Goal: Task Accomplishment & Management: Use online tool/utility

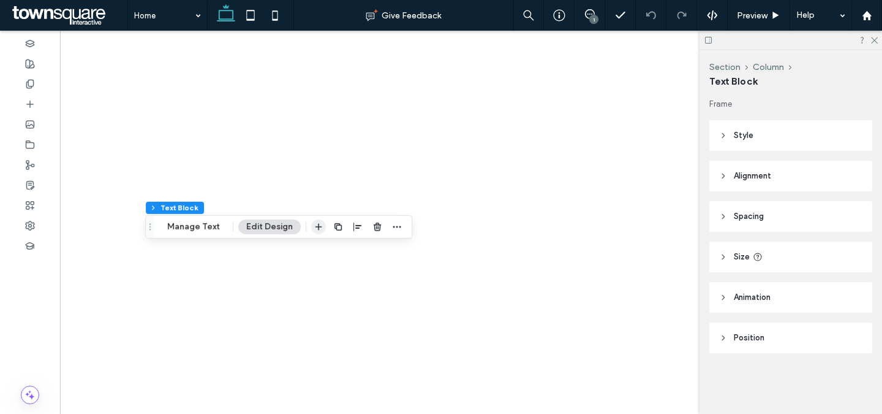
click at [314, 224] on icon "button" at bounding box center [319, 227] width 10 height 10
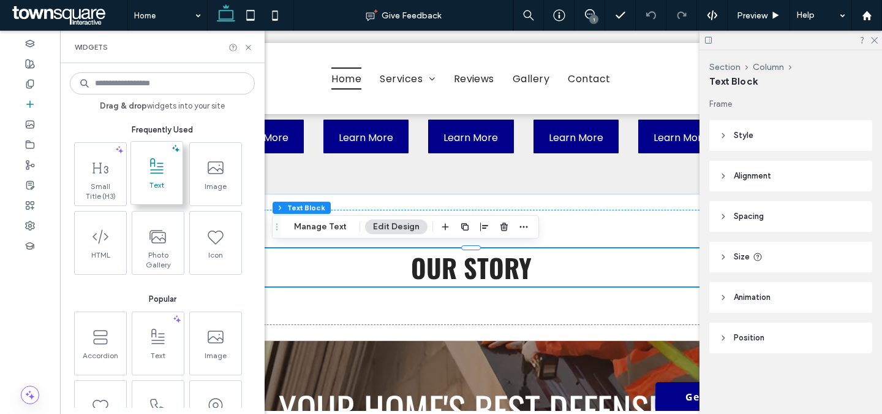
click at [170, 187] on span "Text" at bounding box center [156, 188] width 51 height 17
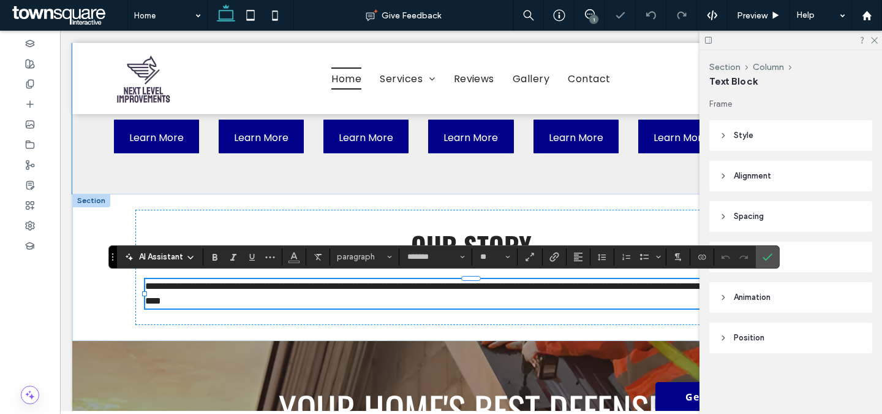
paste div
type input "**"
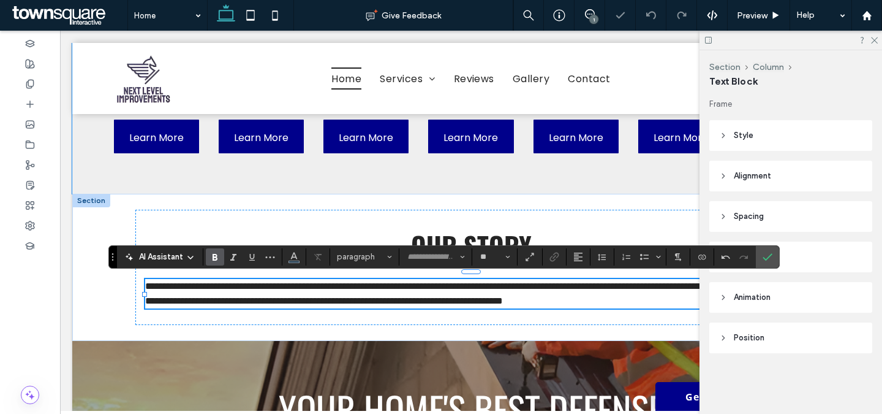
type input "*******"
type input "**"
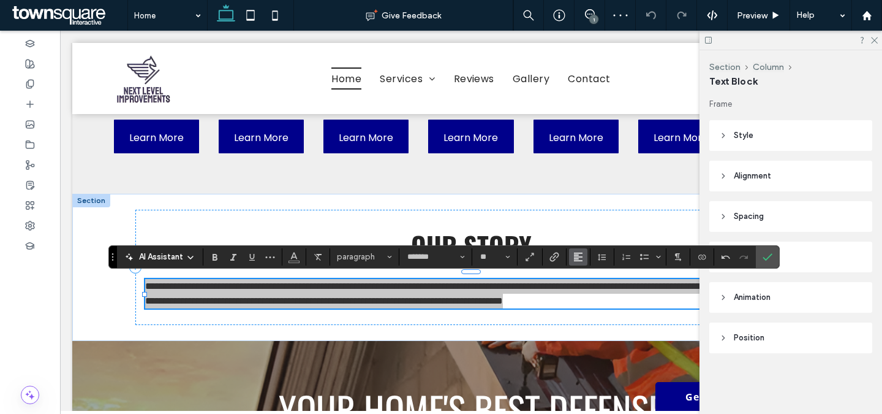
click at [581, 253] on icon "Alignment" at bounding box center [579, 257] width 10 height 10
click at [598, 290] on div "ui.textEditor.alignment.center" at bounding box center [591, 294] width 16 height 10
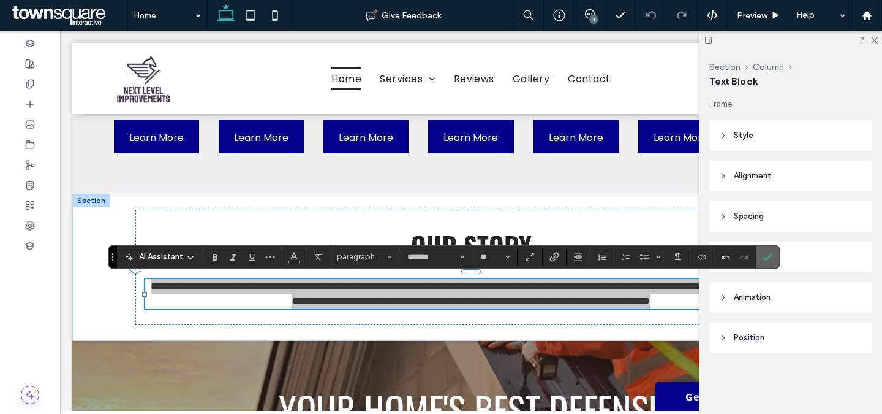
click at [771, 252] on icon "Confirm" at bounding box center [768, 257] width 10 height 10
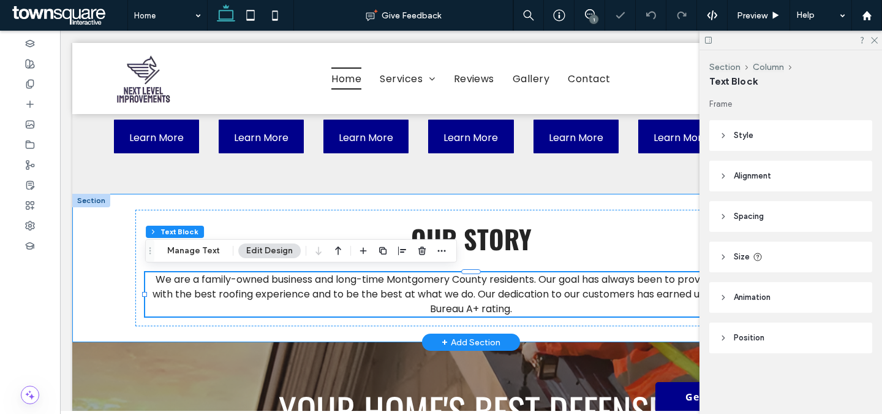
click at [610, 202] on div "Our Story We are a family-owned business and long-time Montgomery County reside…" at bounding box center [471, 268] width 735 height 148
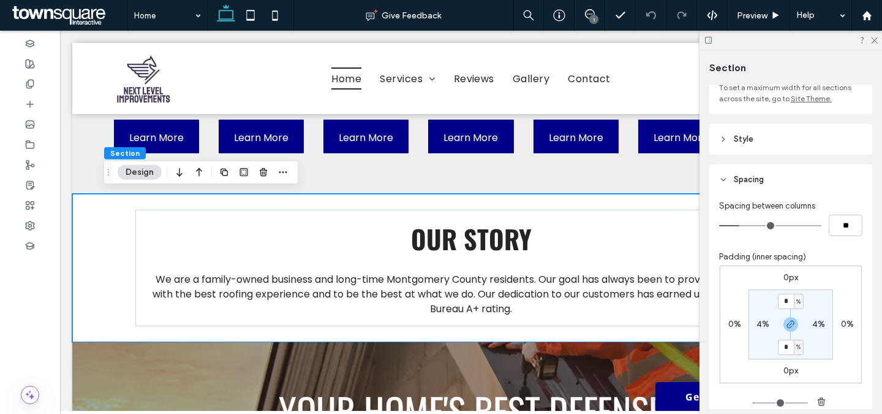
scroll to position [94, 0]
click at [819, 130] on header "Style" at bounding box center [791, 141] width 163 height 31
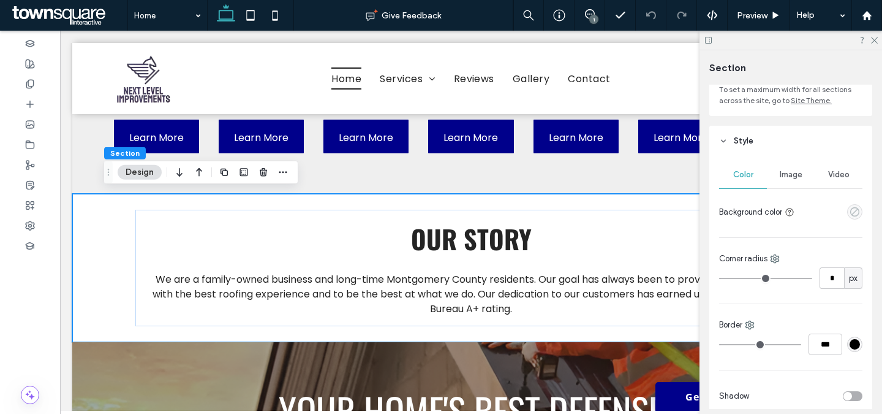
click at [853, 213] on icon "empty color" at bounding box center [855, 211] width 10 height 10
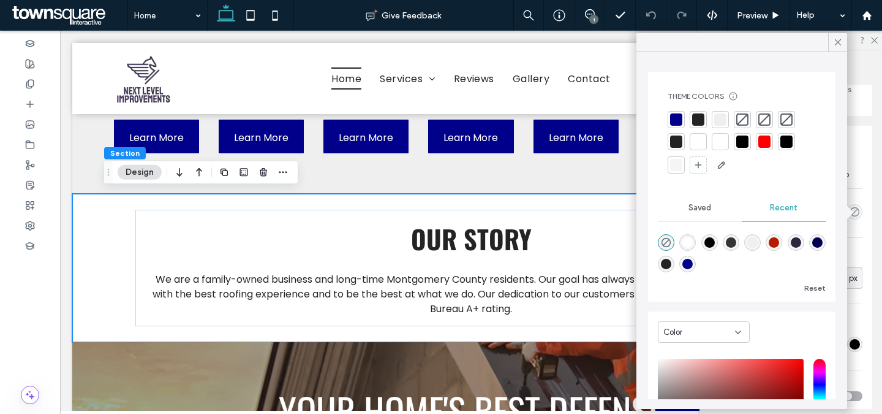
click at [723, 123] on div at bounding box center [720, 119] width 12 height 12
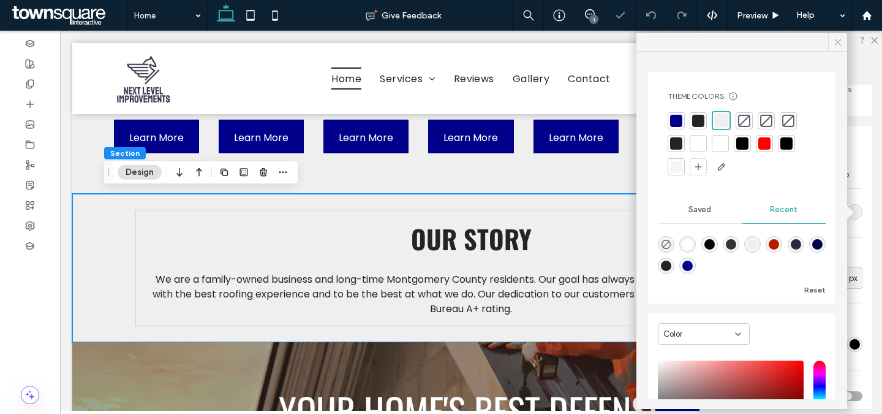
click at [842, 37] on icon at bounding box center [838, 42] width 11 height 11
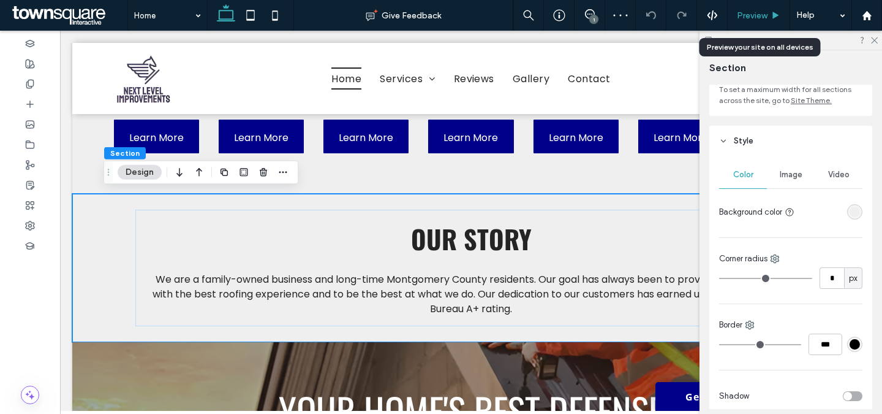
click at [764, 13] on span "Preview" at bounding box center [752, 15] width 31 height 10
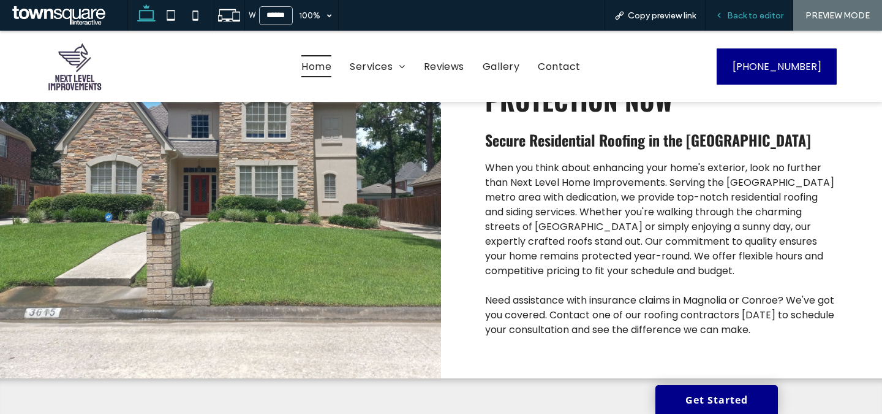
click at [742, 12] on span "Back to editor" at bounding box center [755, 15] width 56 height 10
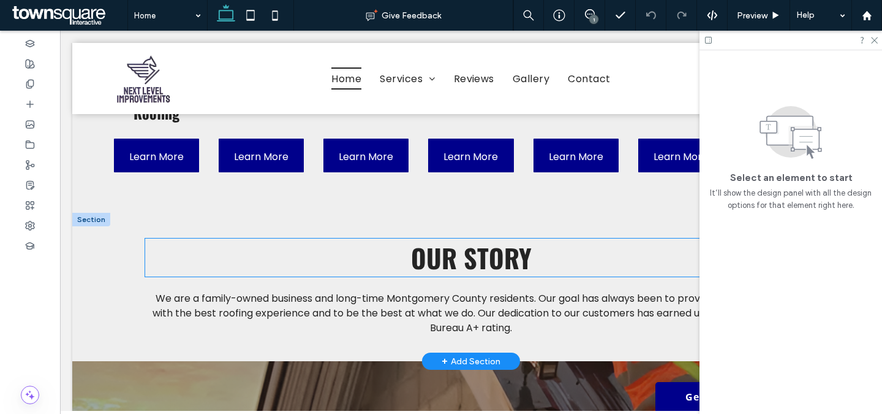
scroll to position [1219, 0]
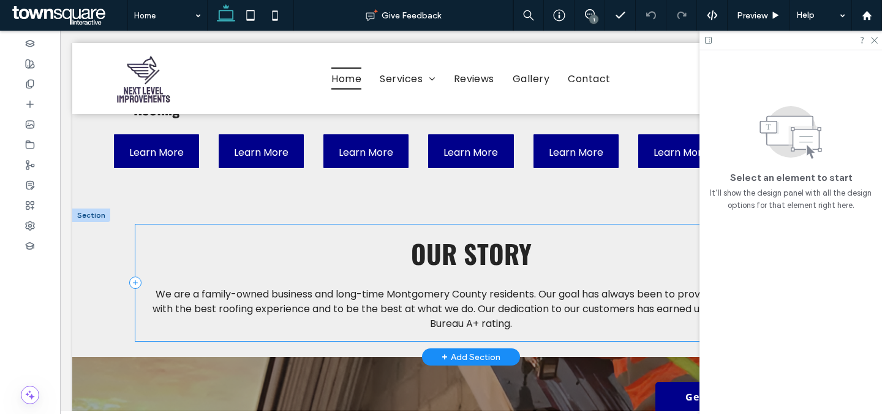
click at [136, 281] on icon at bounding box center [135, 282] width 12 height 12
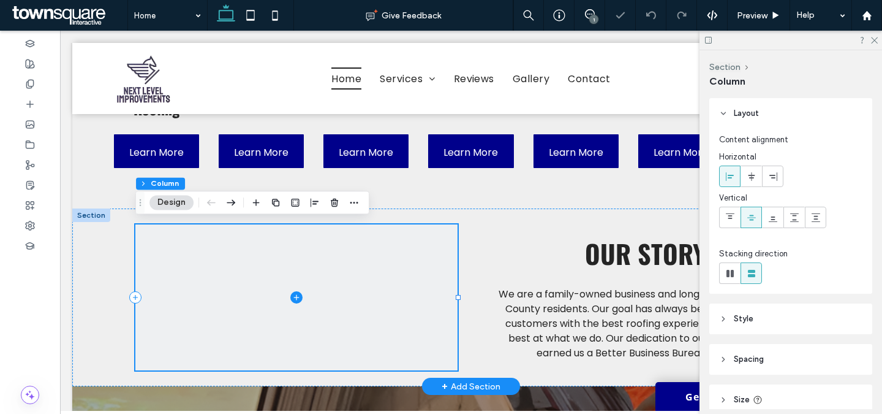
scroll to position [1225, 0]
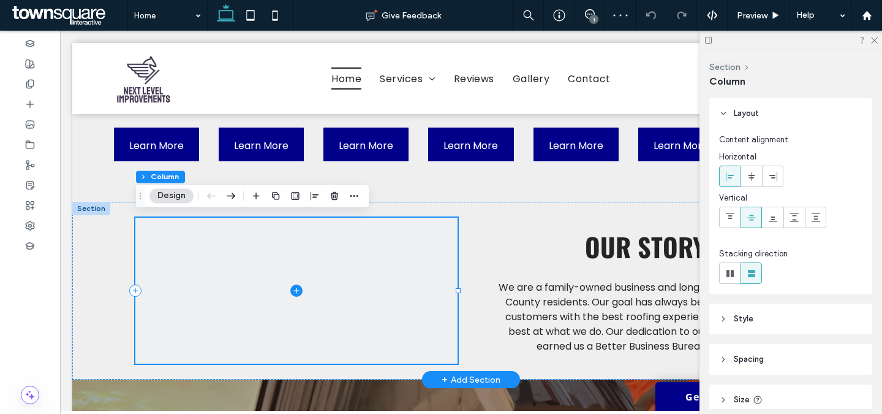
click at [292, 289] on icon at bounding box center [296, 290] width 12 height 12
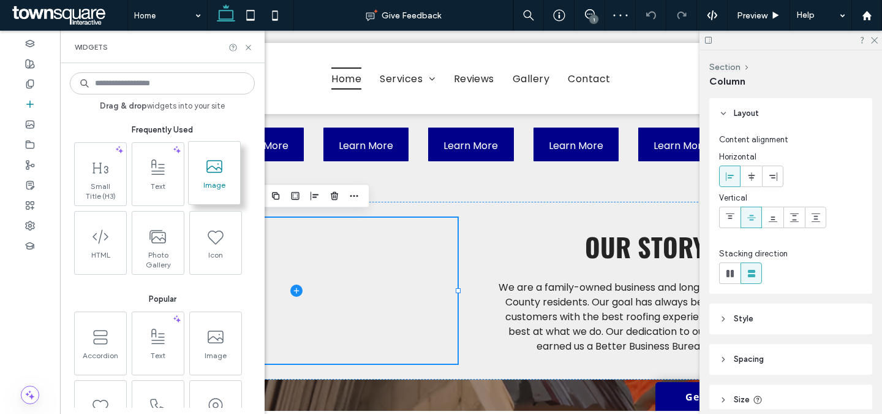
click at [237, 179] on span at bounding box center [214, 167] width 51 height 28
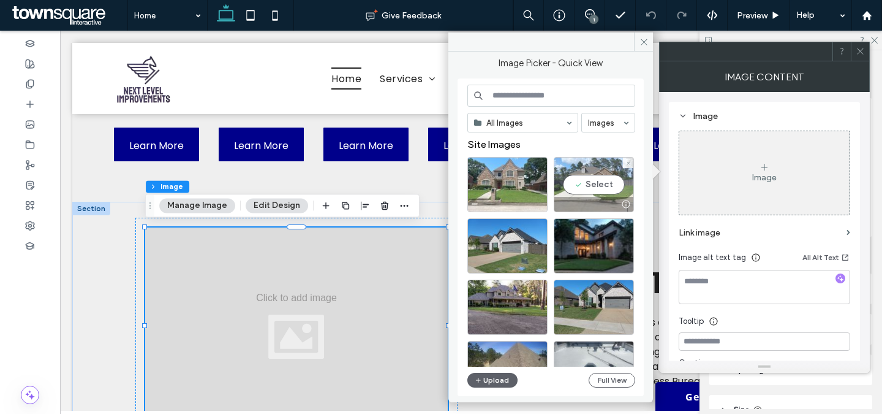
scroll to position [66, 0]
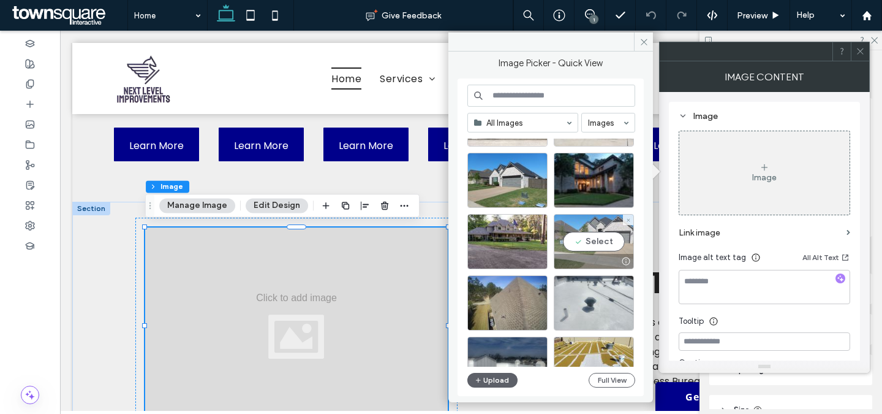
click at [596, 245] on div "Select" at bounding box center [594, 241] width 80 height 55
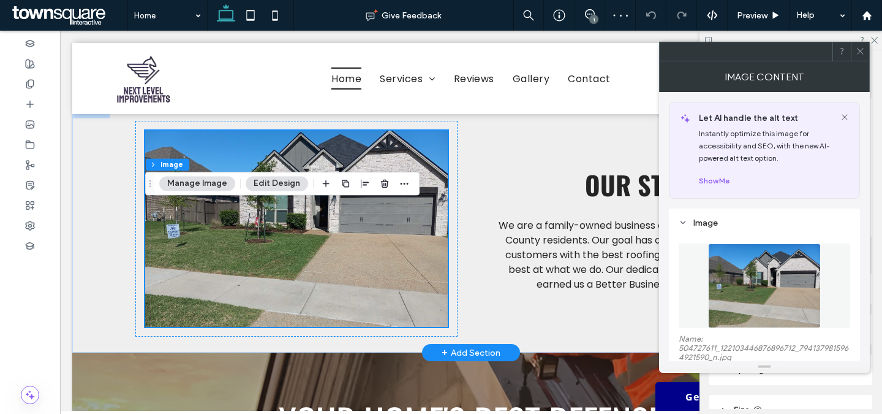
scroll to position [1248, 0]
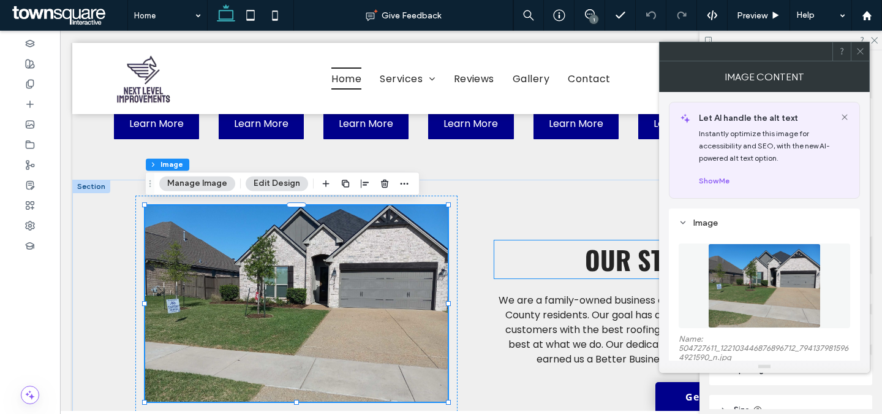
click at [615, 248] on span "Our Story" at bounding box center [645, 259] width 121 height 38
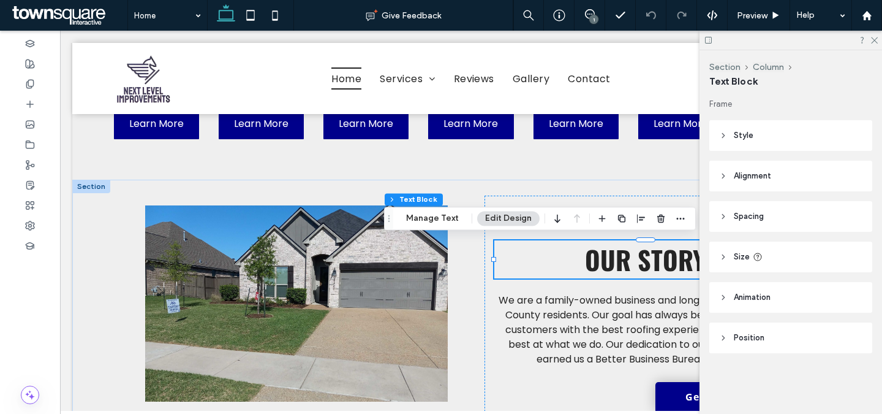
click at [615, 248] on div "Our Story" at bounding box center [645, 259] width 303 height 38
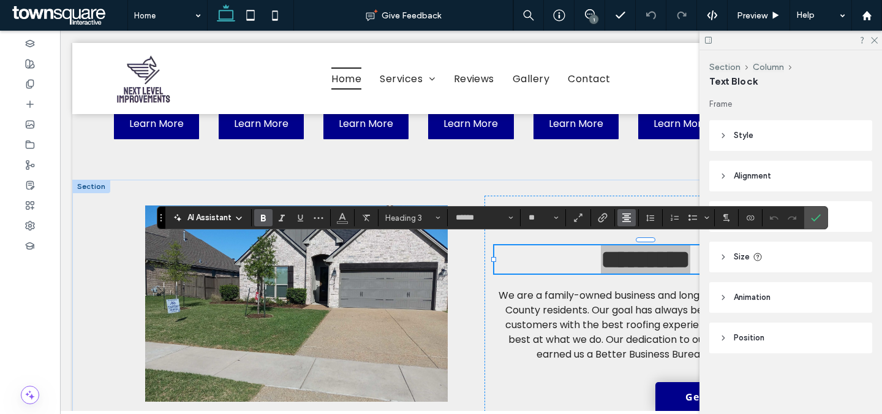
click at [628, 210] on span "Alignment" at bounding box center [627, 218] width 10 height 16
click at [631, 231] on label "ui.textEditor.alignment.left" at bounding box center [639, 238] width 43 height 18
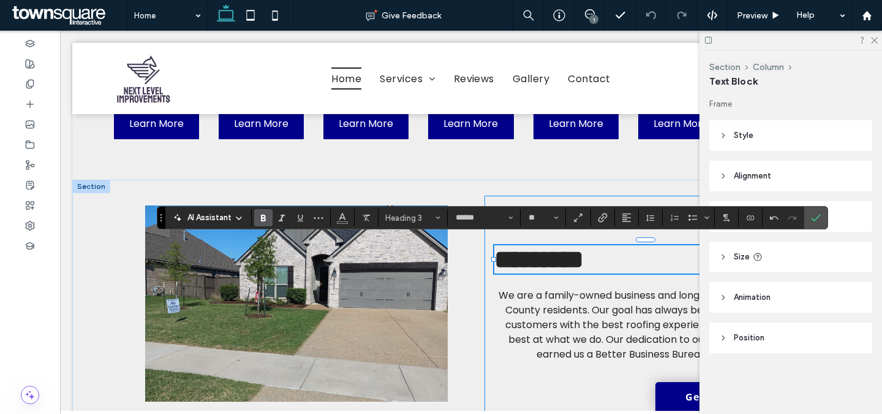
click at [619, 197] on div "********* We are a family-owned business and long-time Montgomery County reside…" at bounding box center [646, 303] width 322 height 216
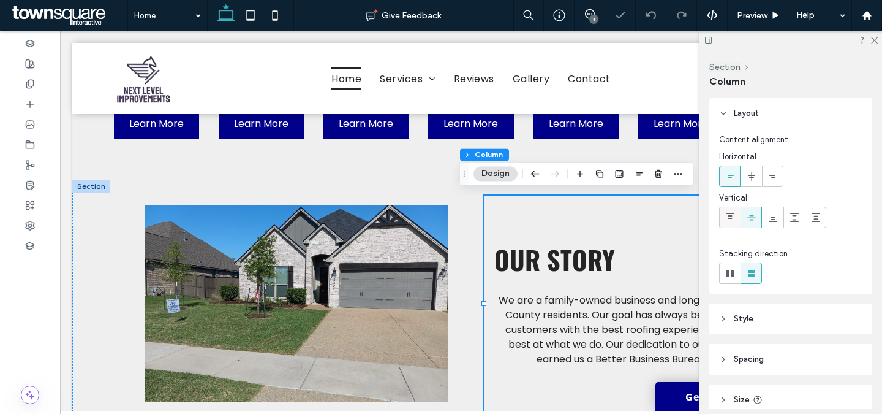
click at [736, 213] on div at bounding box center [730, 217] width 20 height 20
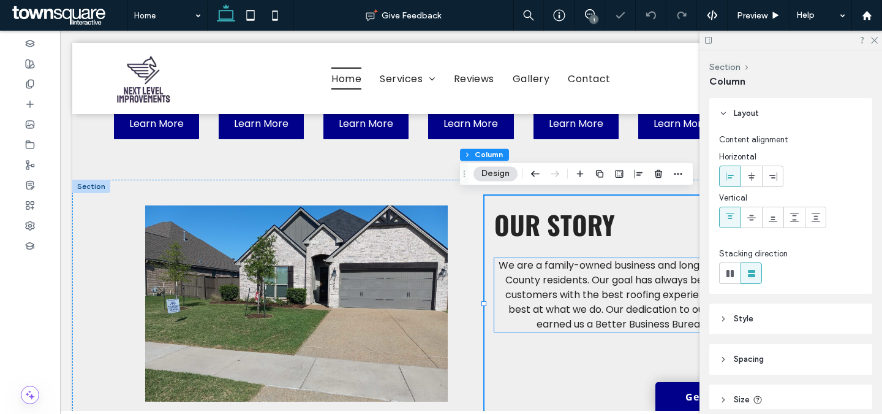
click at [601, 298] on span "We are a family-owned business and long-time Montgomery County residents. Our g…" at bounding box center [646, 294] width 294 height 73
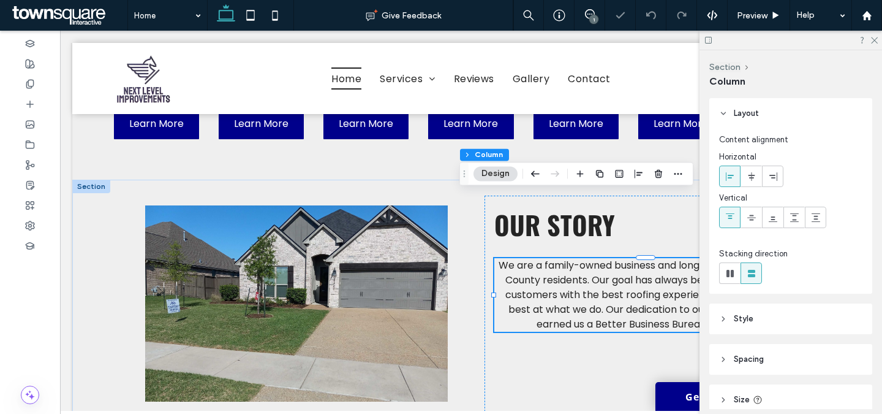
click at [601, 298] on div "We are a family-owned business and long-time Montgomery County residents. Our g…" at bounding box center [645, 295] width 303 height 74
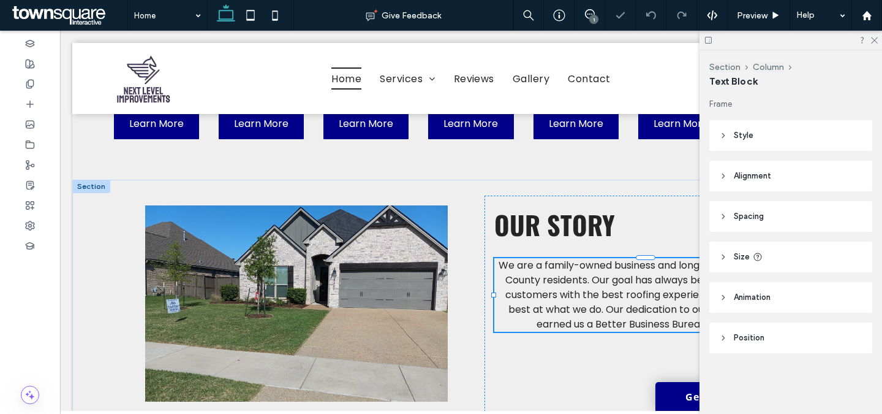
type input "*******"
type input "**"
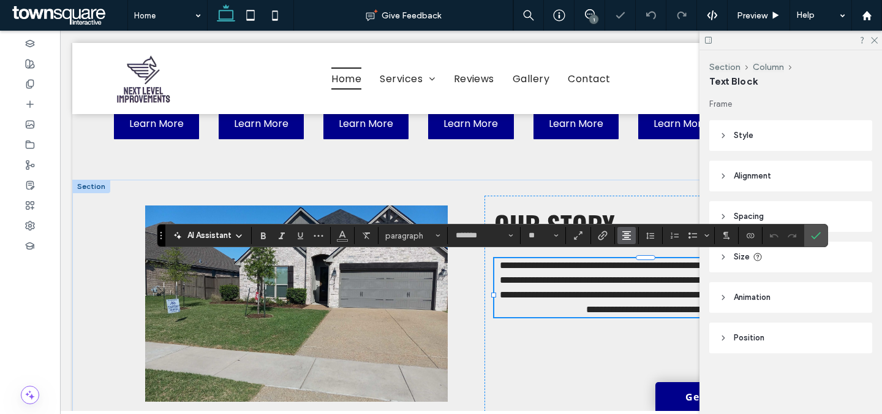
click at [623, 238] on icon "Alignment" at bounding box center [627, 235] width 10 height 10
click at [627, 249] on label "ui.textEditor.alignment.left" at bounding box center [639, 255] width 43 height 18
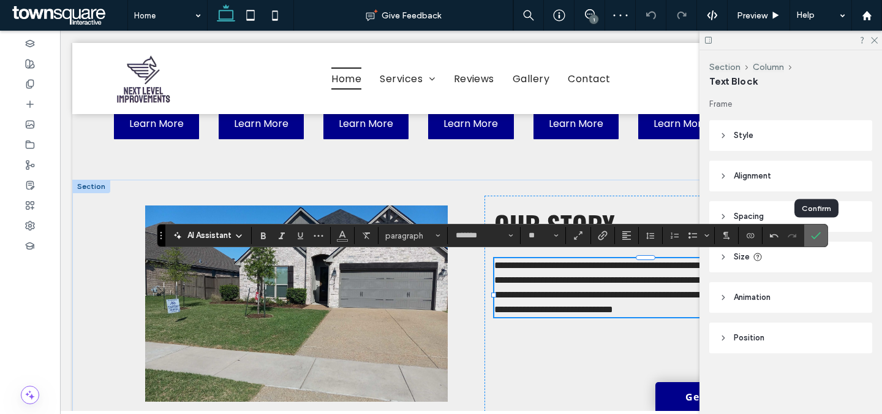
click at [816, 233] on icon "Confirm" at bounding box center [816, 235] width 10 height 10
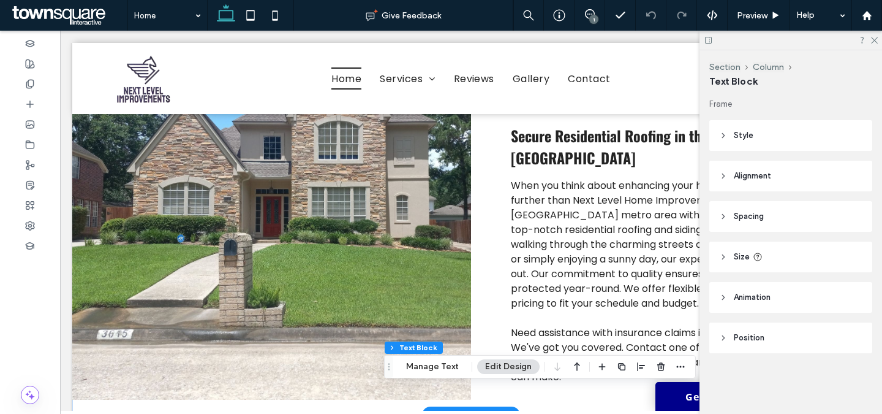
scroll to position [816, 0]
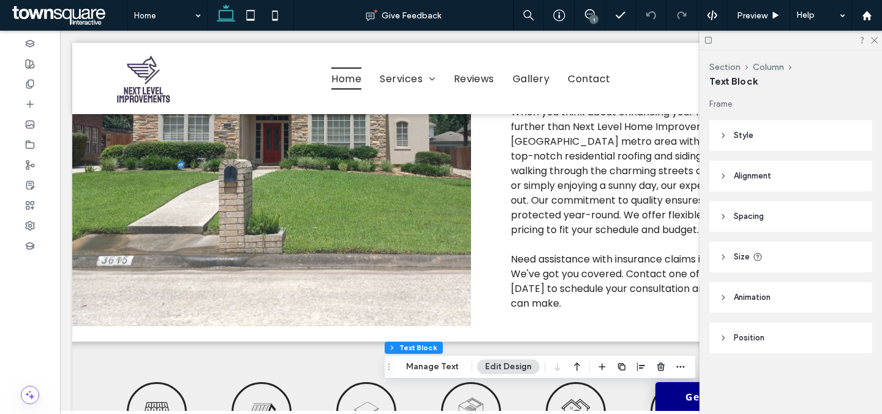
click at [590, 18] on div "1" at bounding box center [593, 19] width 9 height 9
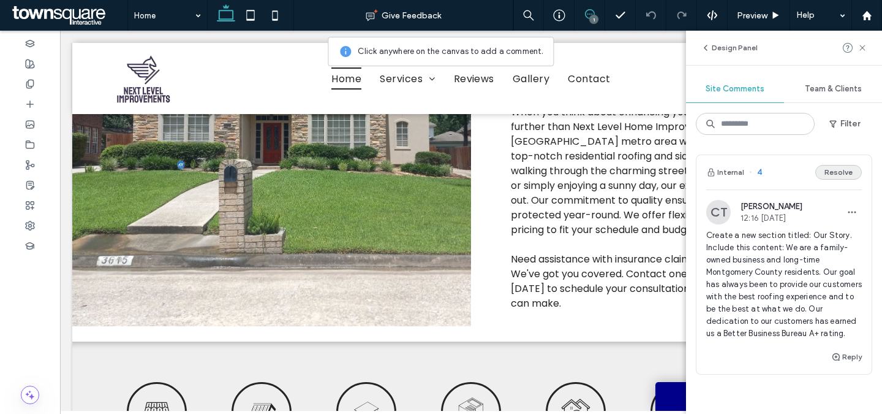
click at [846, 172] on button "Resolve" at bounding box center [839, 172] width 47 height 15
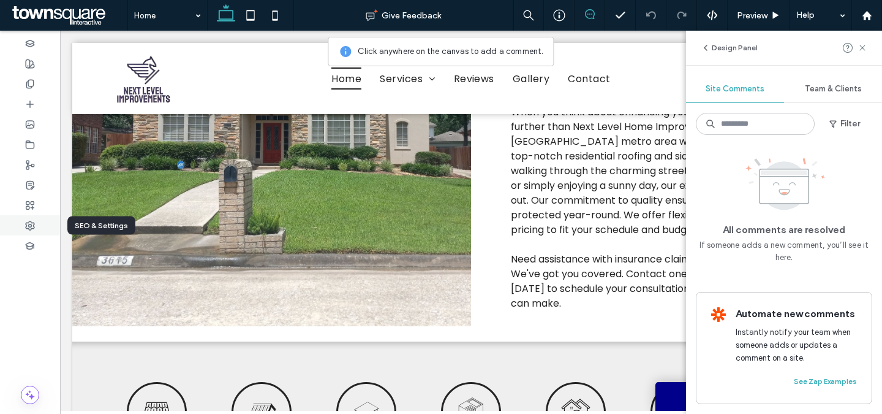
click at [29, 229] on use at bounding box center [30, 225] width 9 height 9
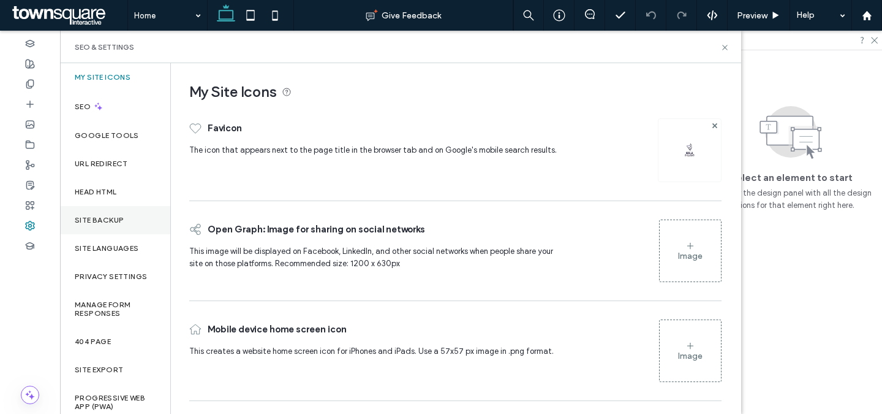
click at [114, 221] on label "Site Backup" at bounding box center [99, 220] width 49 height 9
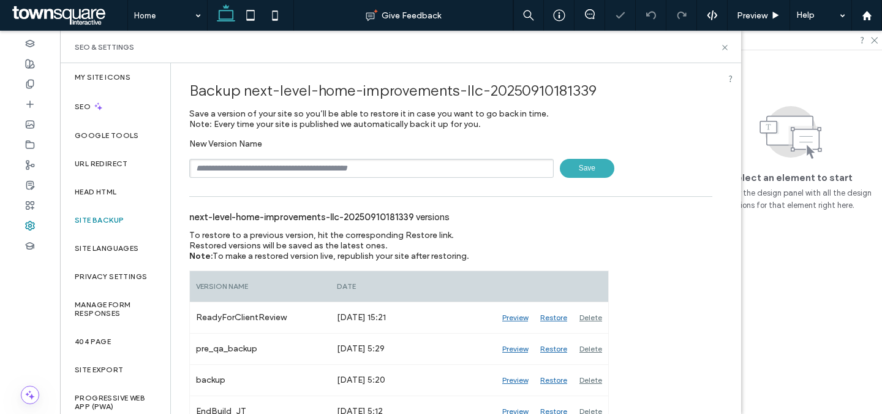
click at [315, 173] on input "text" at bounding box center [371, 168] width 365 height 19
type input "*"
paste input "******"
type input "**********"
click at [594, 170] on span "Save" at bounding box center [587, 168] width 55 height 19
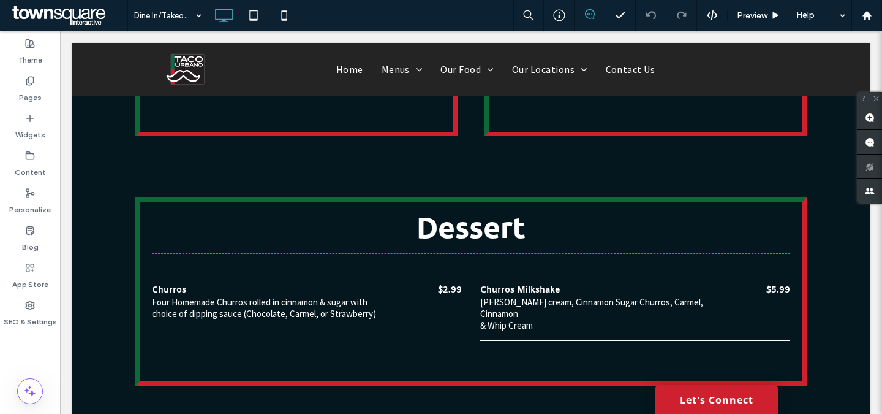
scroll to position [3005, 0]
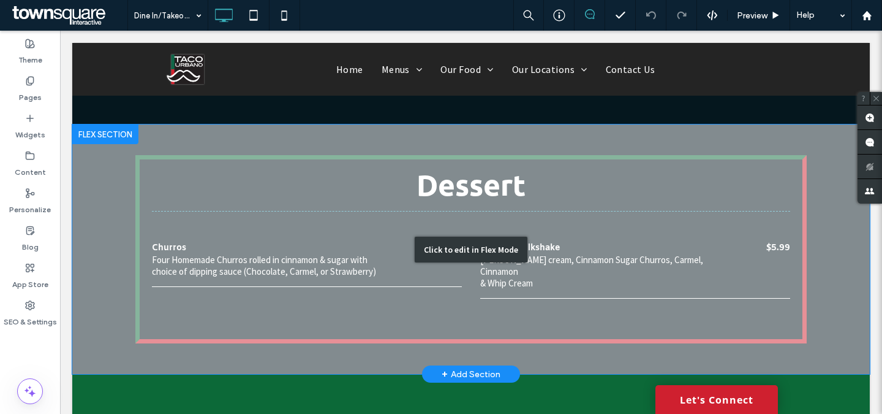
click at [557, 213] on div "Click to edit in Flex Mode" at bounding box center [471, 248] width 798 height 249
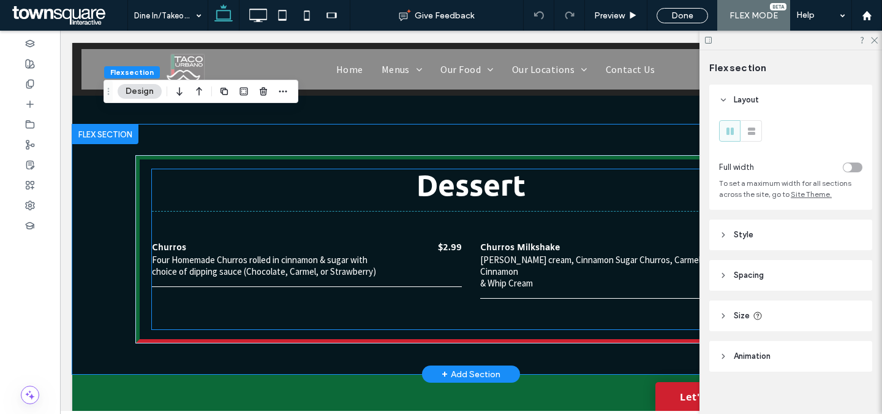
click at [547, 169] on h3 "Dessert" at bounding box center [471, 183] width 638 height 29
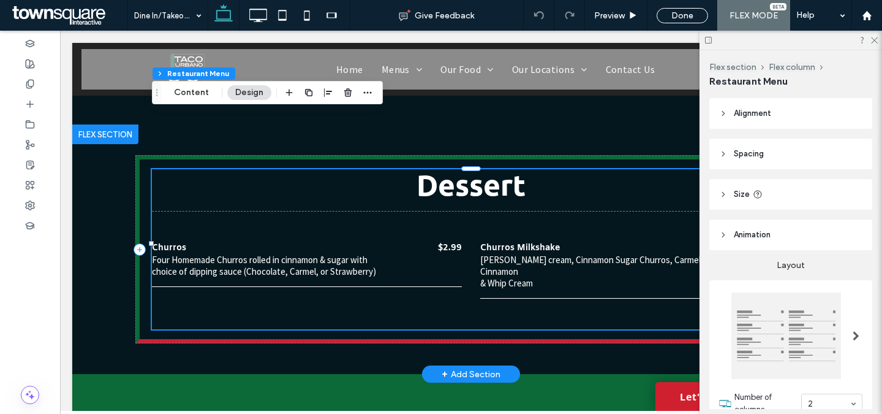
click at [562, 169] on h3 "Dessert" at bounding box center [471, 183] width 638 height 29
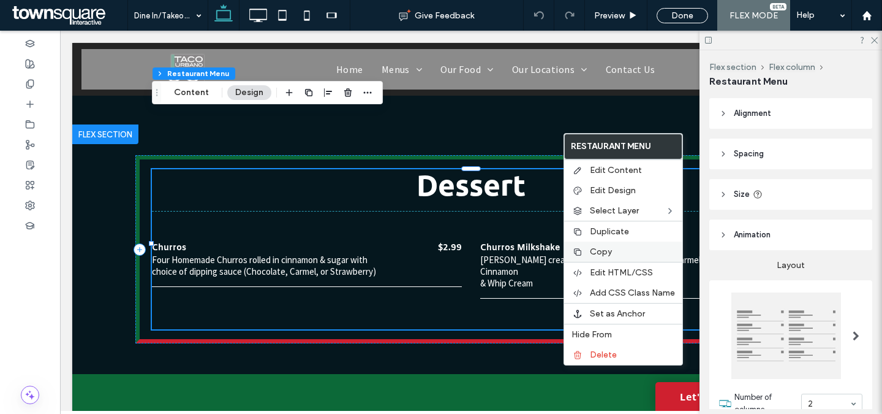
click at [603, 251] on span "Copy" at bounding box center [601, 251] width 22 height 10
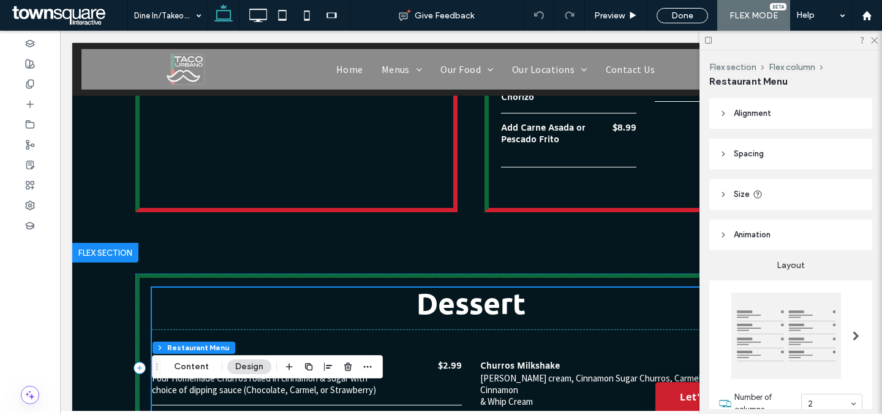
scroll to position [2584, 0]
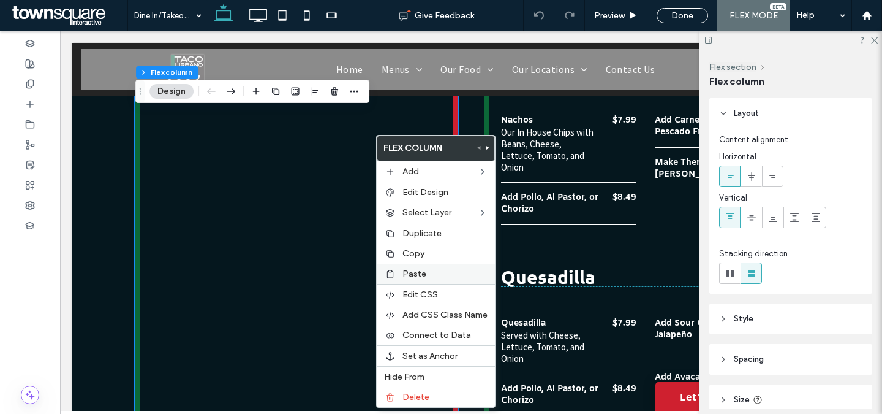
click at [419, 274] on span "Paste" at bounding box center [415, 273] width 24 height 10
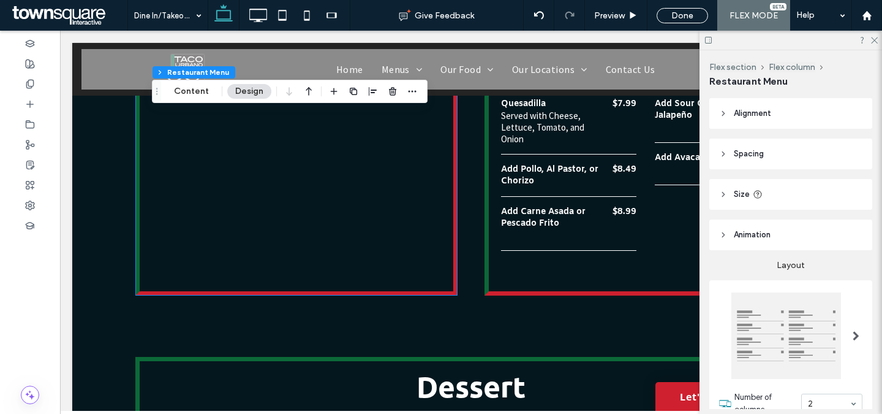
scroll to position [2768, 0]
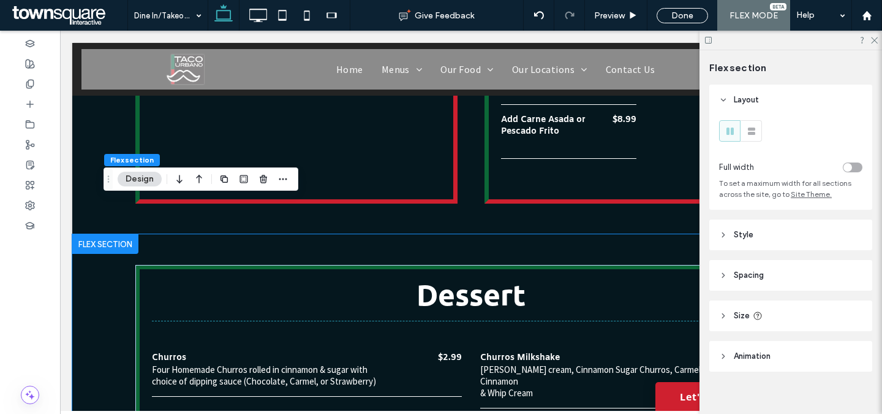
scroll to position [2900, 0]
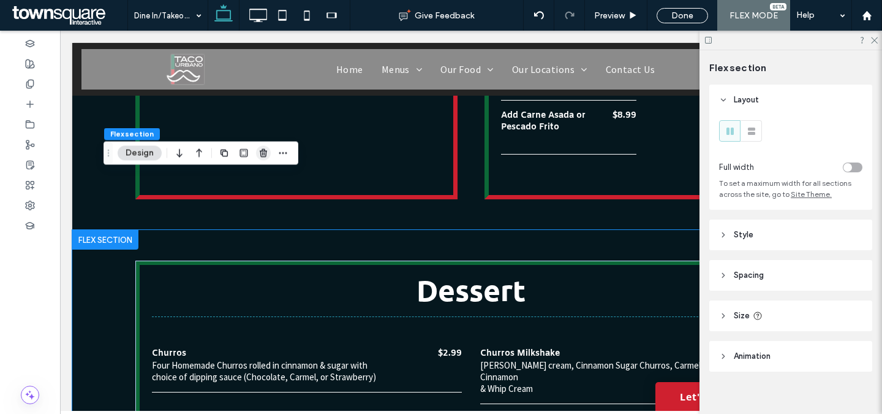
click at [262, 150] on use "button" at bounding box center [263, 153] width 7 height 8
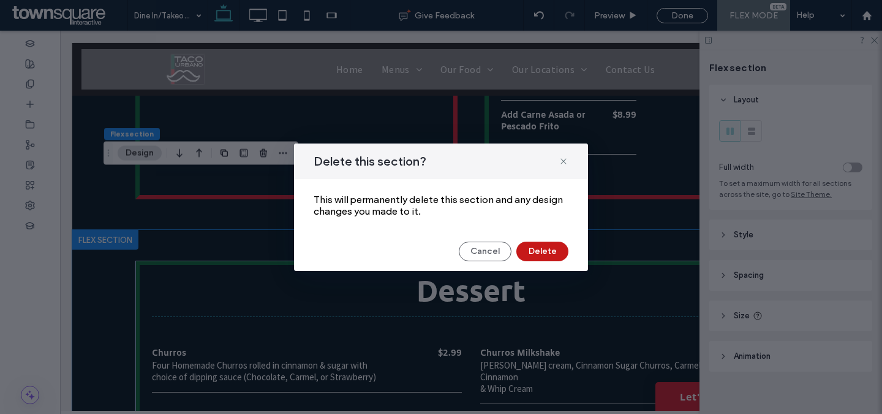
click at [532, 247] on button "Delete" at bounding box center [543, 251] width 52 height 20
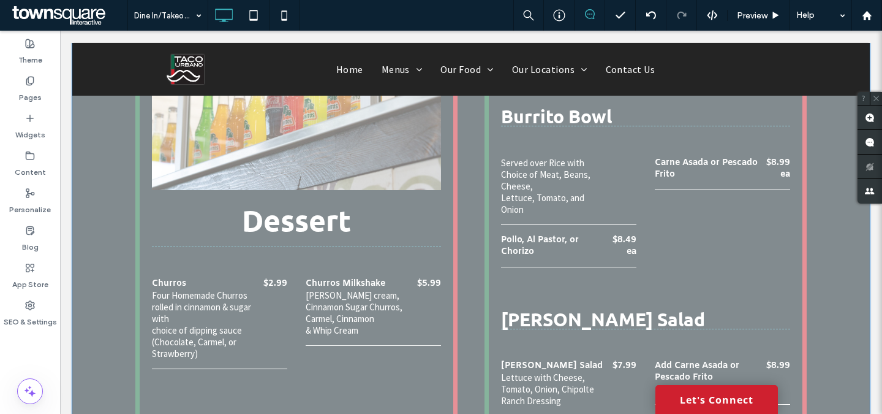
scroll to position [2232, 0]
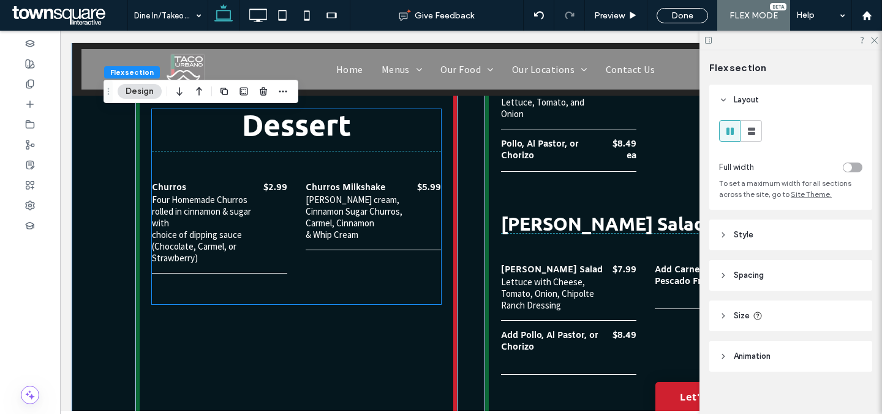
click at [360, 203] on p "[PERSON_NAME] cream, Cinnamon Sugar Churros, Carmel, Cinnamon" at bounding box center [359, 211] width 107 height 35
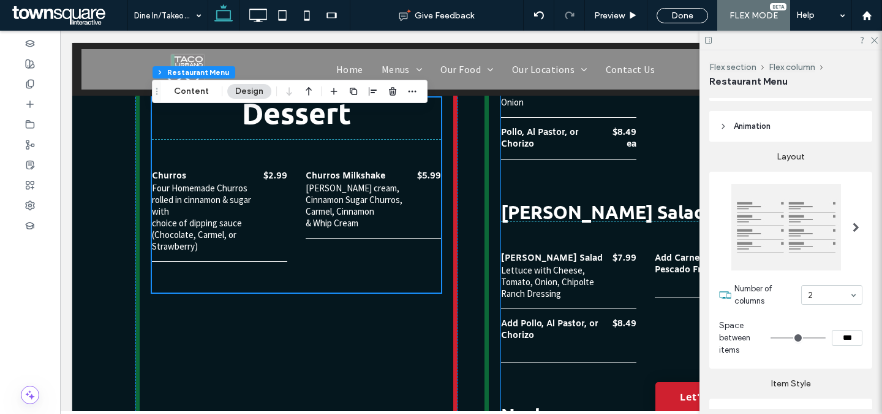
scroll to position [2174, 0]
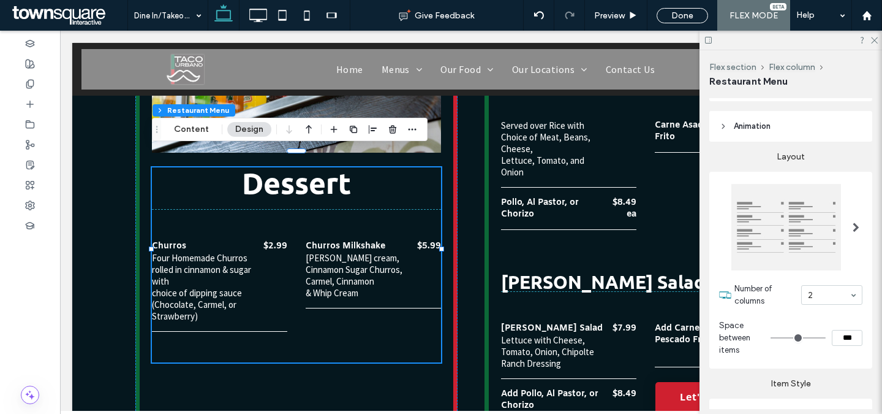
click at [359, 287] on p "& Whip Cream" at bounding box center [359, 293] width 107 height 12
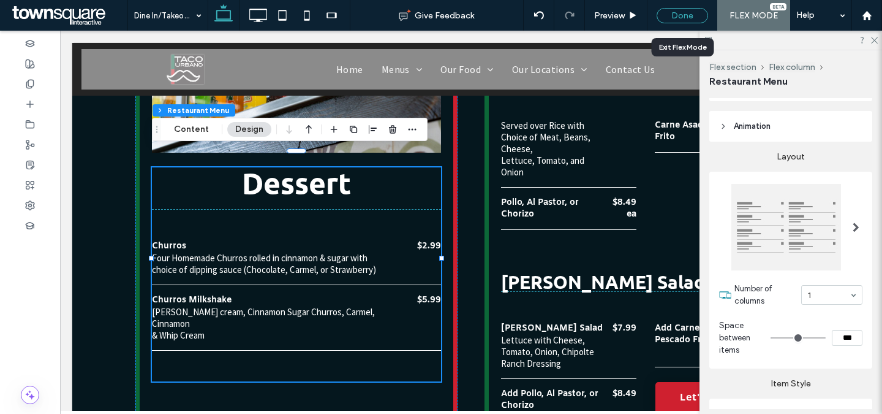
click at [677, 19] on div "Done" at bounding box center [682, 15] width 51 height 15
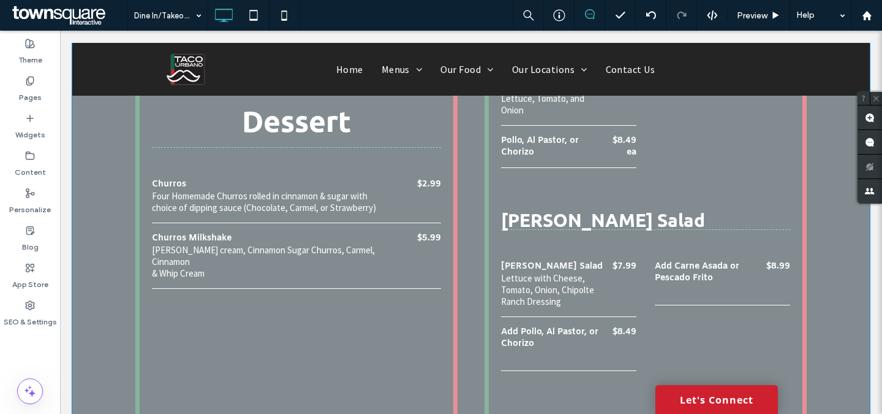
scroll to position [2224, 0]
